Goal: Navigation & Orientation: Understand site structure

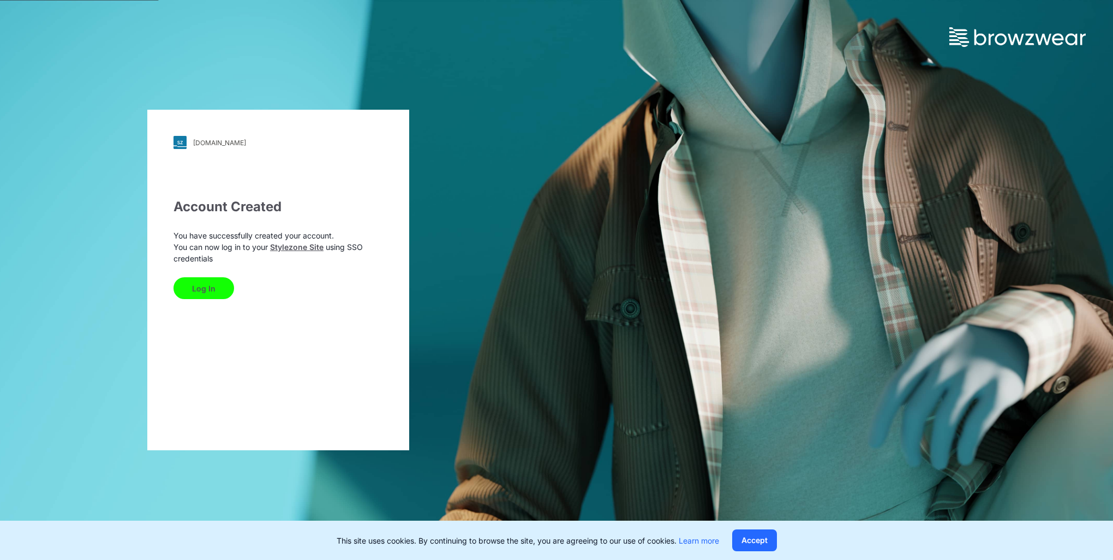
click at [203, 290] on button "Log In" at bounding box center [204, 288] width 61 height 22
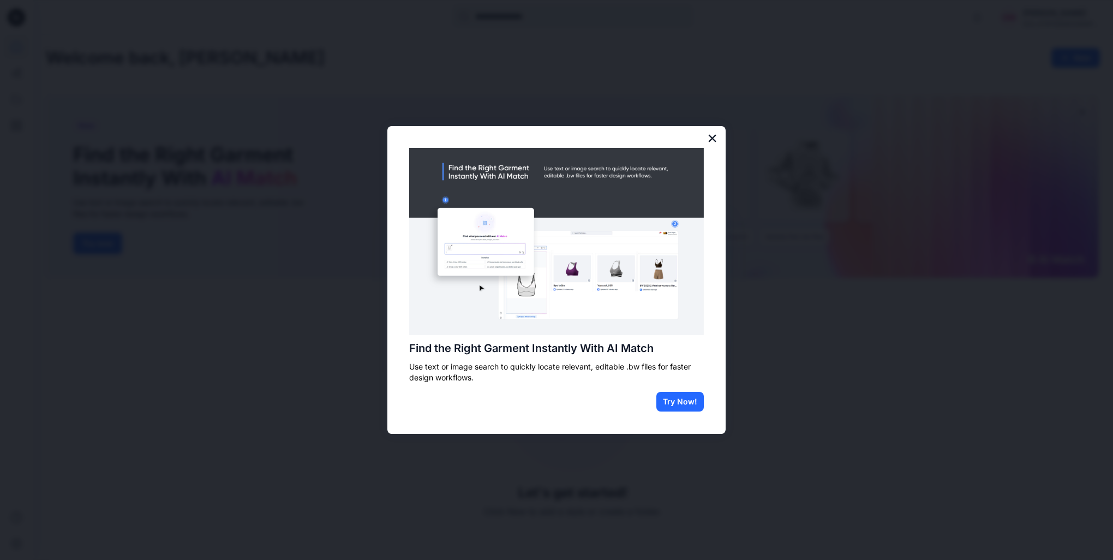
click at [709, 139] on button "×" at bounding box center [712, 137] width 10 height 17
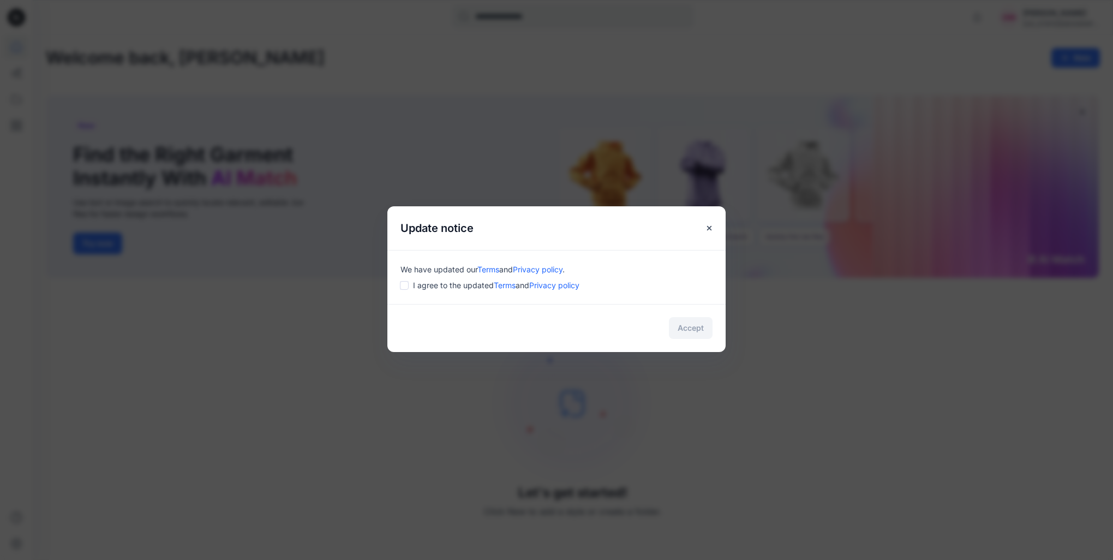
click at [427, 288] on span "I agree to the updated Terms and Privacy policy" at bounding box center [496, 284] width 166 height 11
click at [400, 288] on div "We have updated our Terms and Privacy policy . I agree to the updated Terms and…" at bounding box center [556, 277] width 338 height 54
click at [700, 336] on button "Accept" at bounding box center [691, 328] width 44 height 22
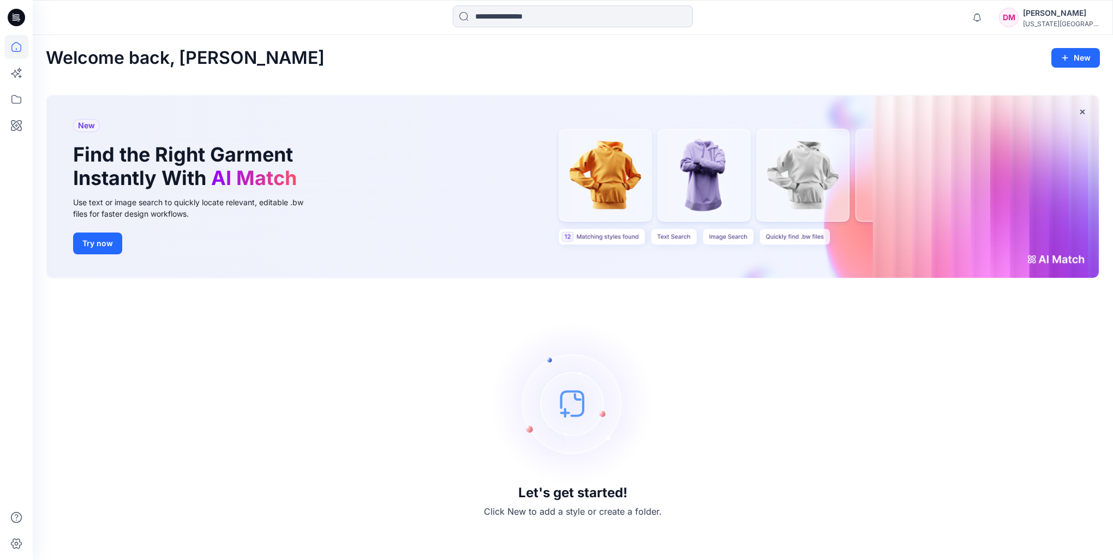
click at [18, 16] on icon at bounding box center [17, 16] width 5 height 1
click at [23, 104] on icon at bounding box center [16, 99] width 24 height 24
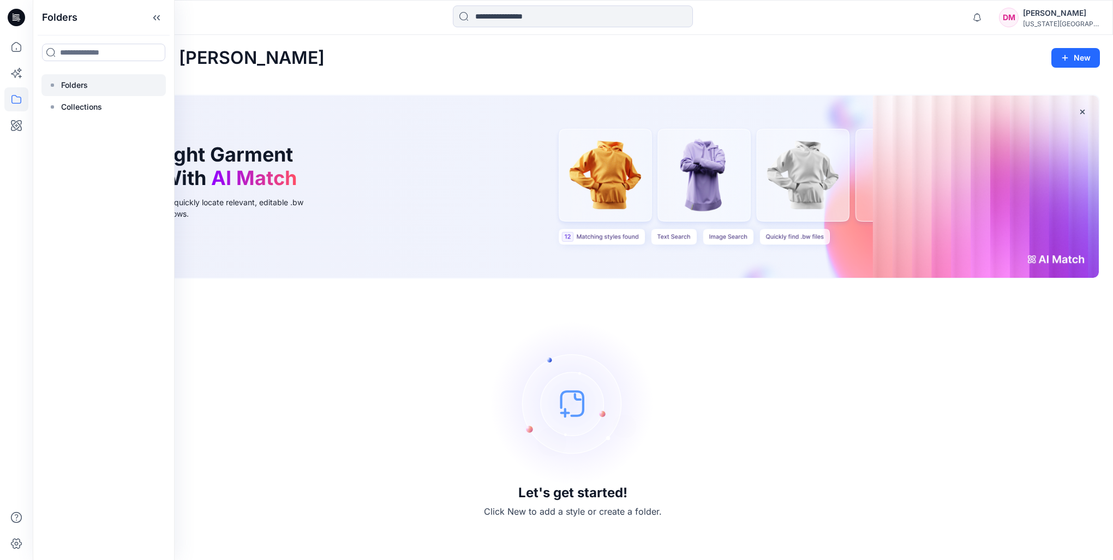
click at [87, 84] on p "Folders" at bounding box center [74, 85] width 27 height 13
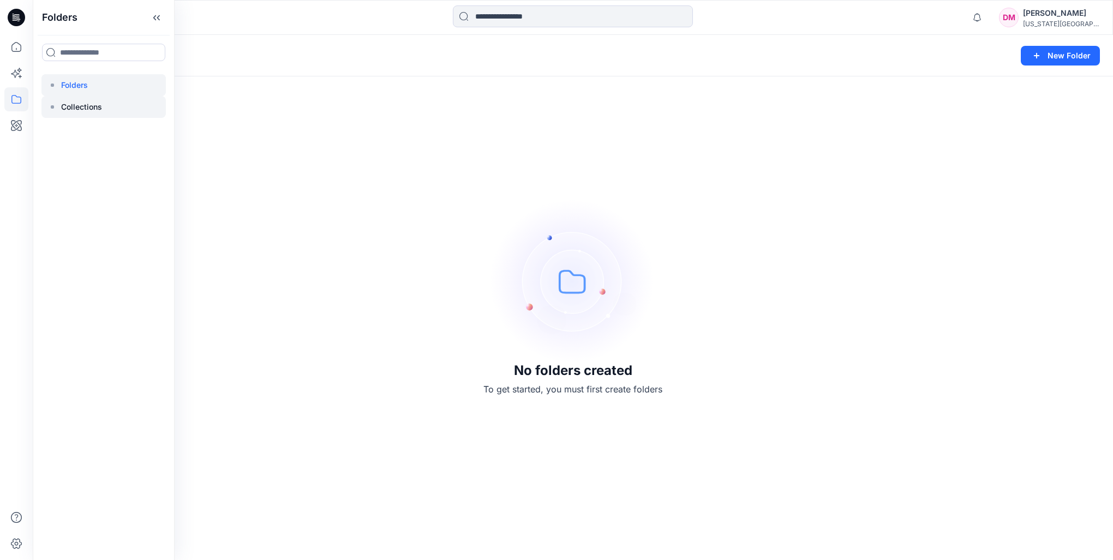
click at [106, 113] on div at bounding box center [103, 107] width 124 height 22
click at [109, 97] on div at bounding box center [103, 107] width 124 height 22
click at [110, 94] on div at bounding box center [103, 85] width 124 height 22
click at [257, 61] on div "Folders" at bounding box center [530, 55] width 969 height 15
click at [83, 58] on p "Folders" at bounding box center [65, 55] width 39 height 15
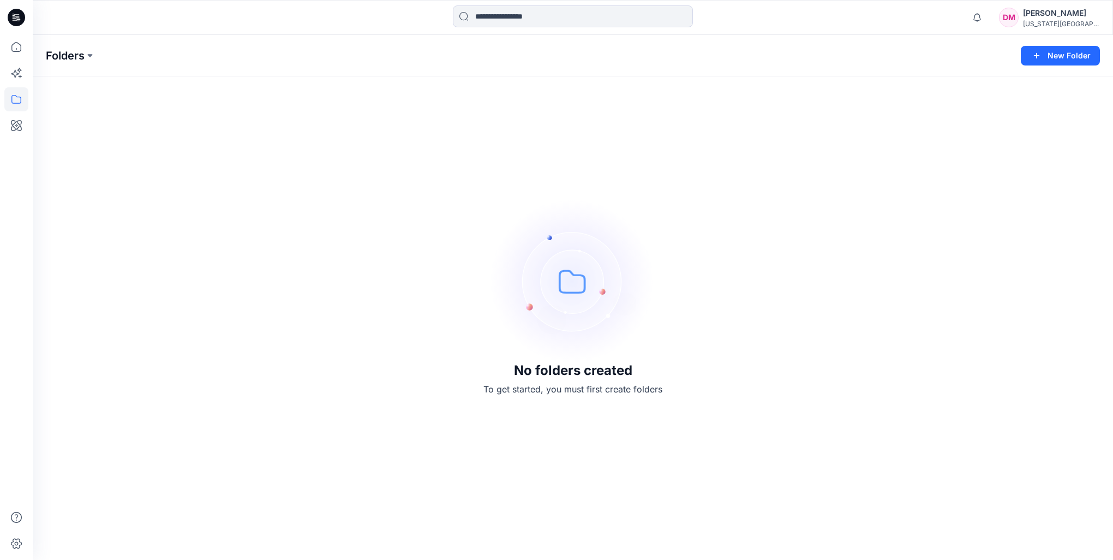
click at [83, 58] on p "Folders" at bounding box center [65, 55] width 39 height 15
click at [91, 56] on button at bounding box center [90, 55] width 11 height 15
click at [338, 112] on div "No folders created To get started, you must first create folders" at bounding box center [573, 297] width 1081 height 525
